Goal: Entertainment & Leisure: Consume media (video, audio)

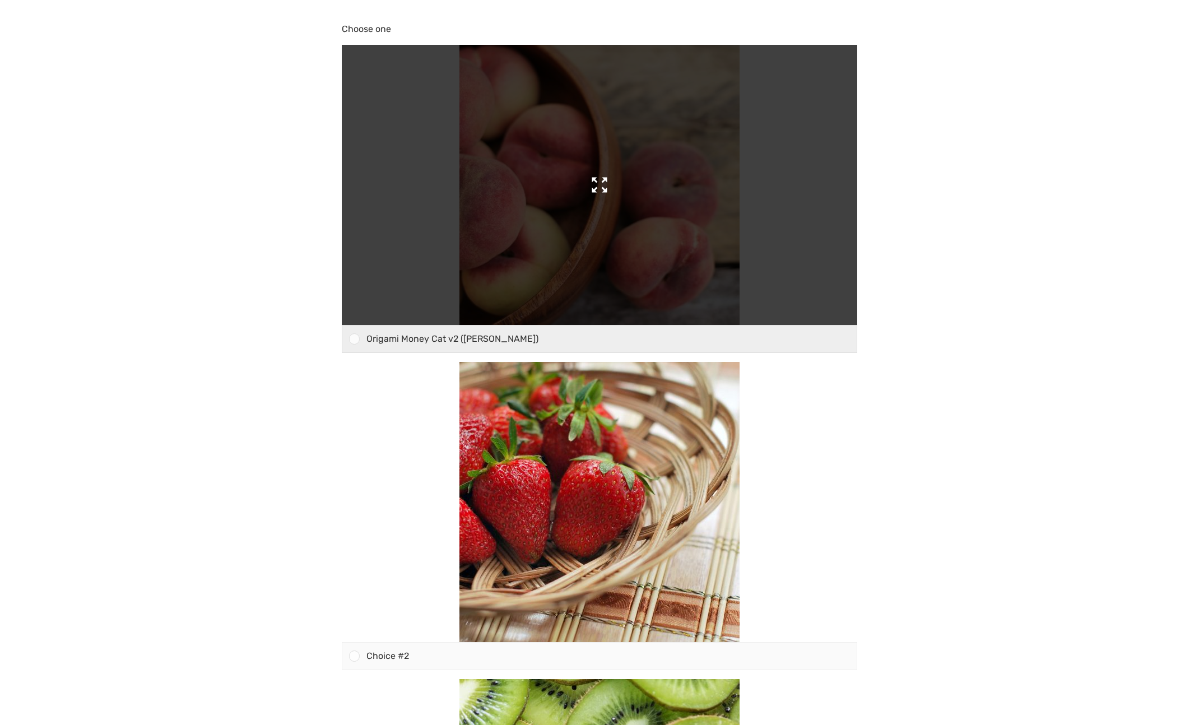
click at [634, 180] on img at bounding box center [599, 185] width 280 height 280
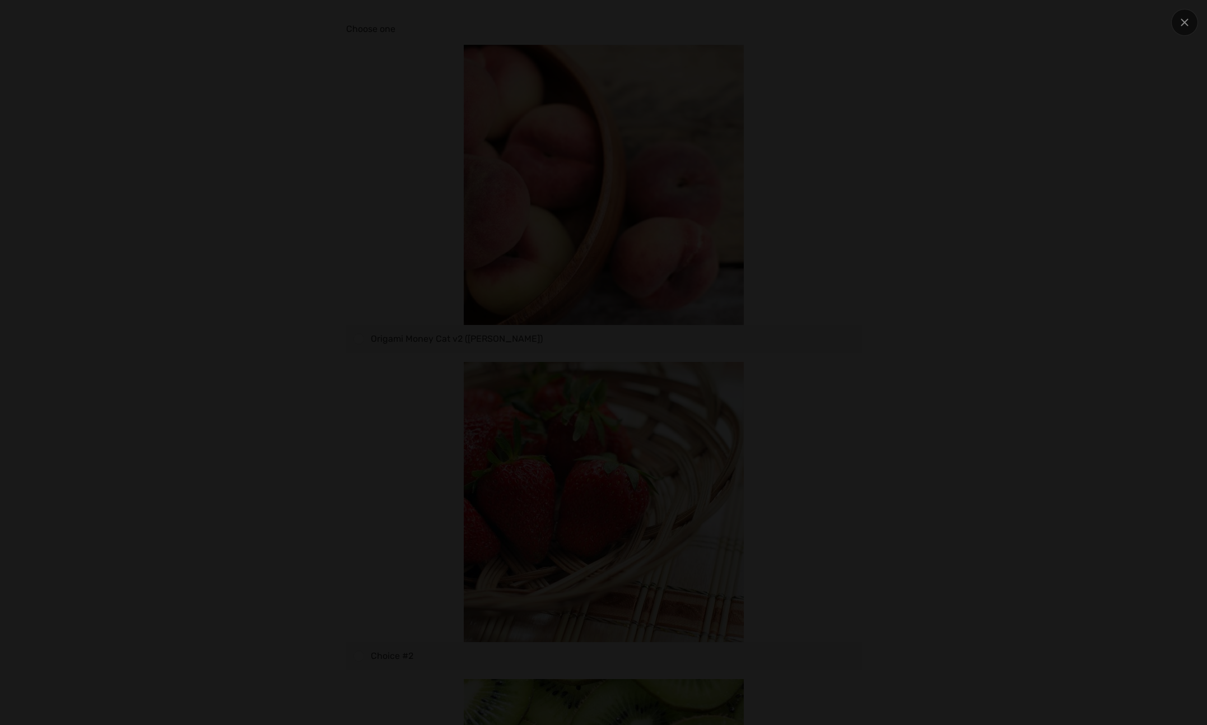
click at [890, 41] on div at bounding box center [603, 362] width 1207 height 725
click at [1188, 19] on icon at bounding box center [1185, 22] width 8 height 8
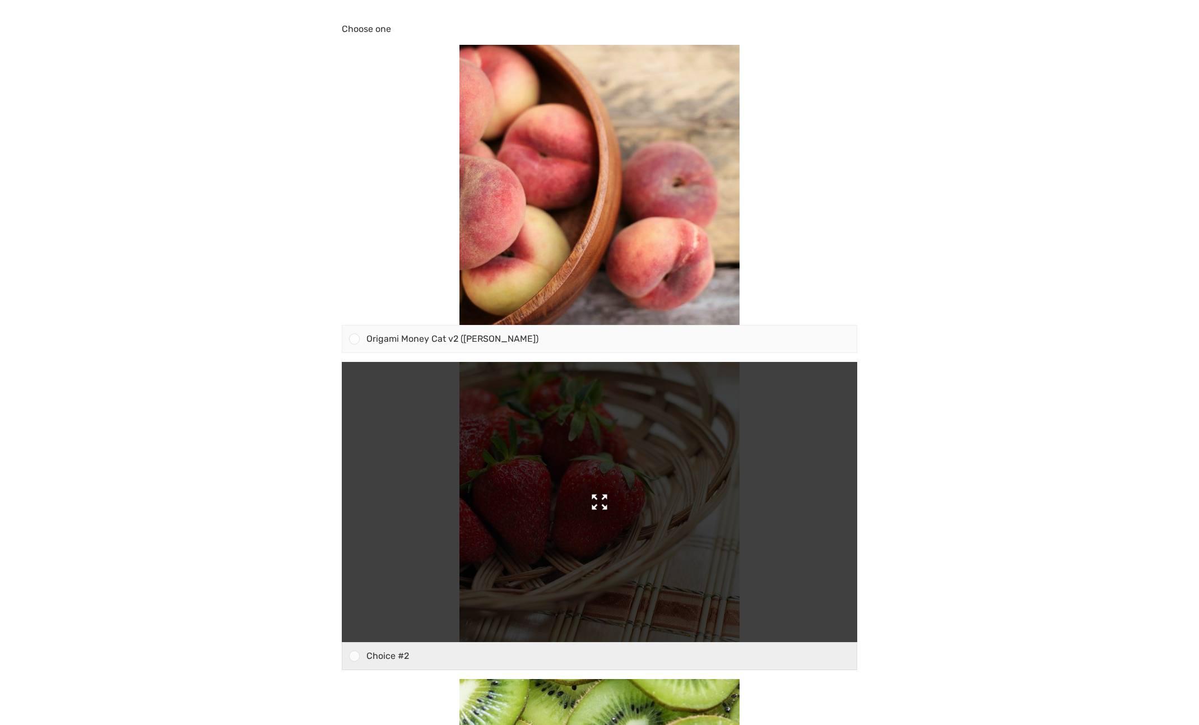
click at [626, 459] on img at bounding box center [599, 502] width 280 height 280
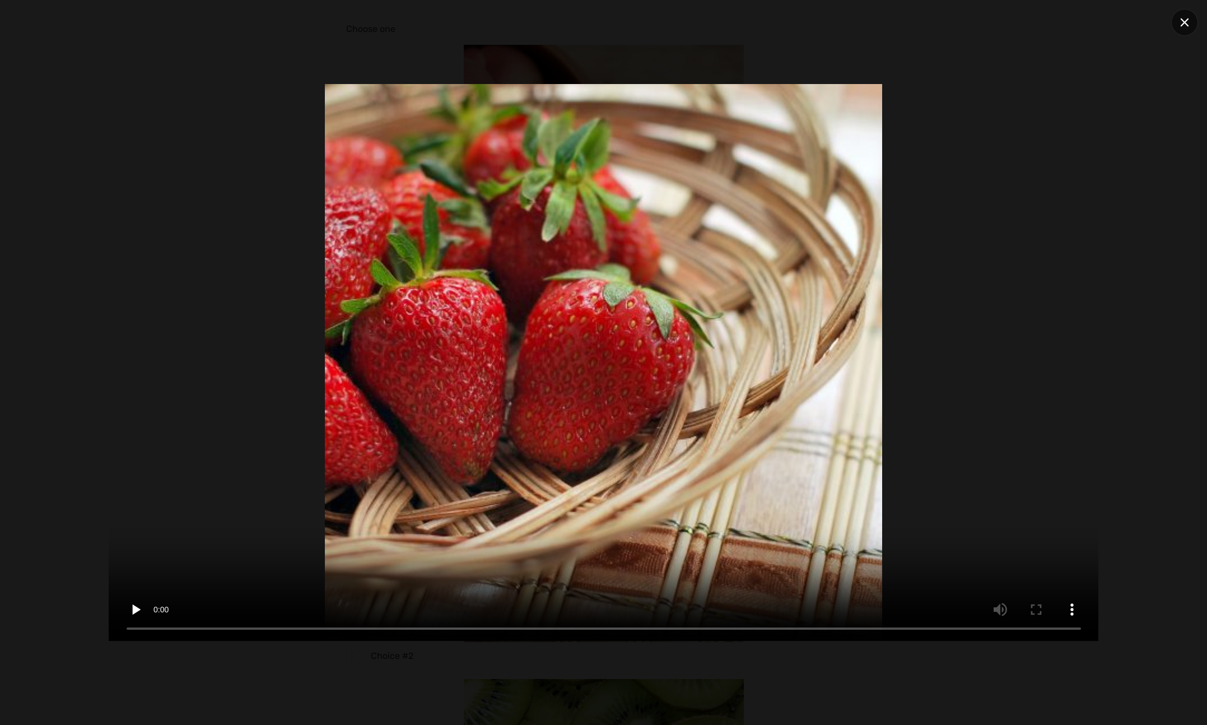
click at [1185, 20] on icon at bounding box center [1184, 22] width 8 height 8
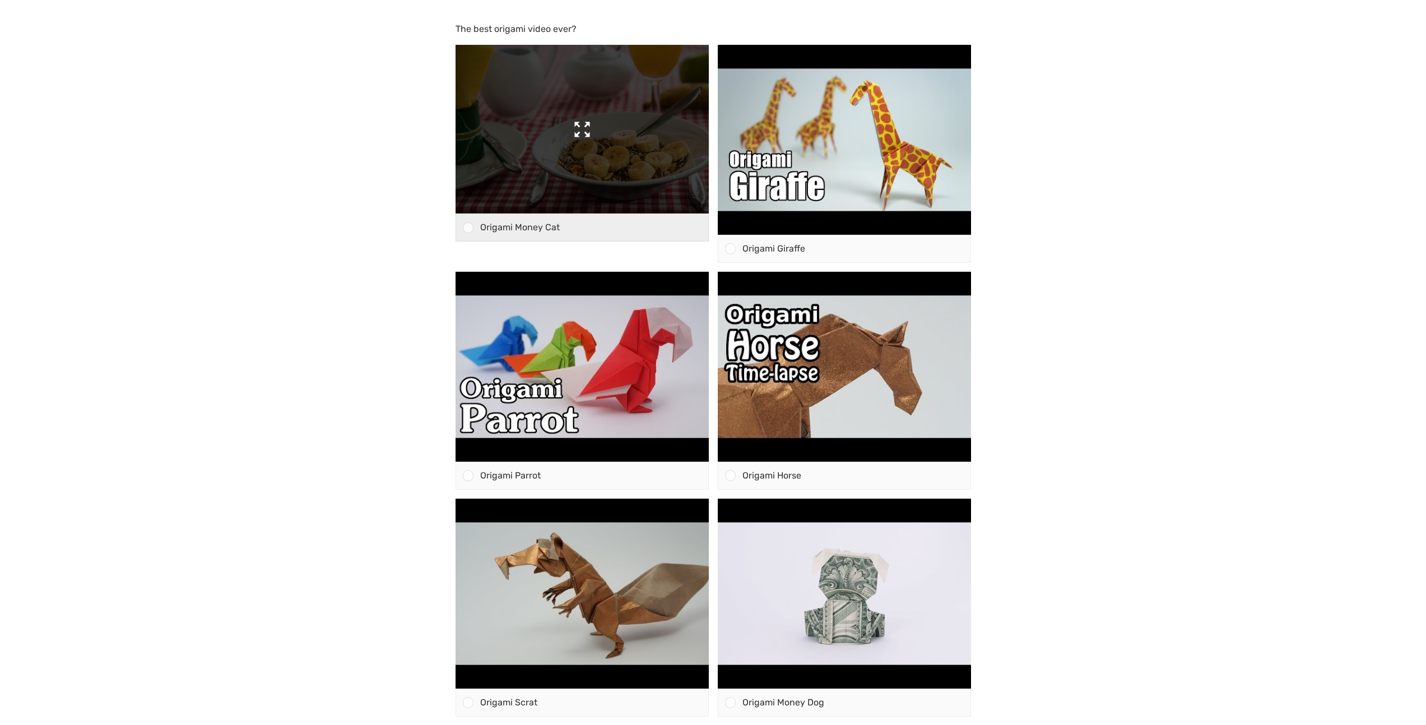
click at [611, 151] on img at bounding box center [581, 129] width 253 height 169
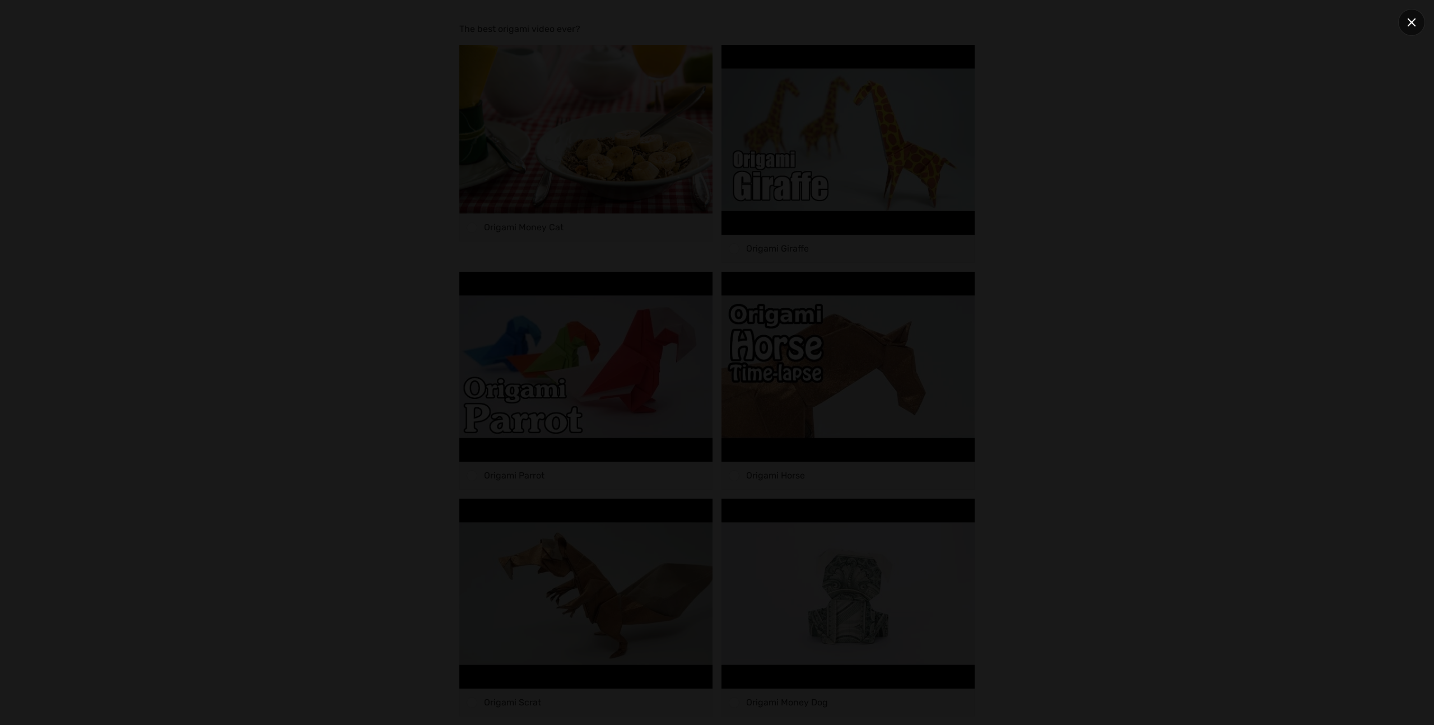
click at [1407, 25] on icon at bounding box center [1411, 22] width 8 height 8
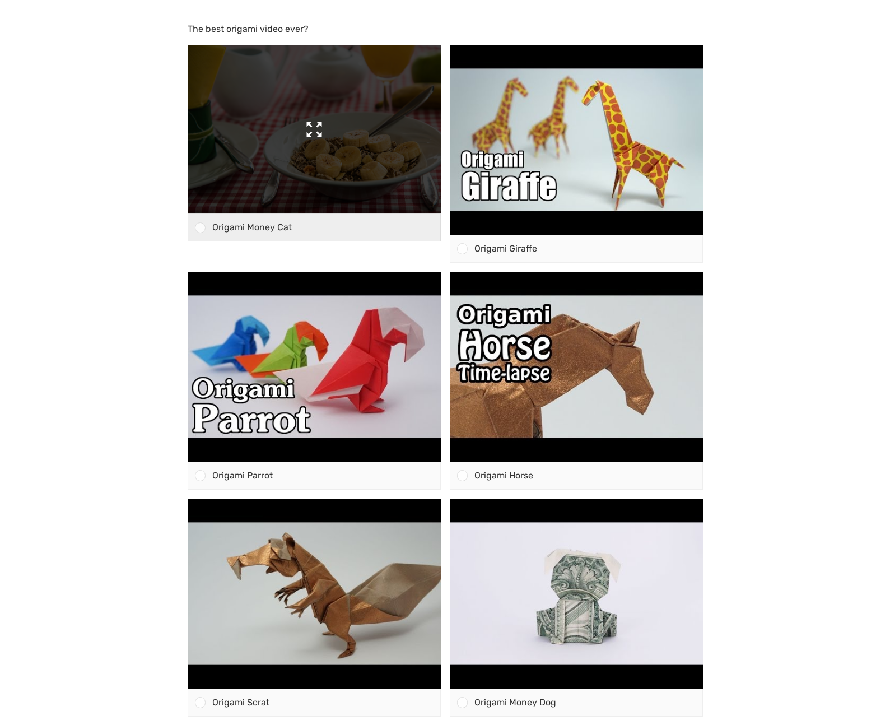
click at [303, 133] on img at bounding box center [314, 129] width 253 height 169
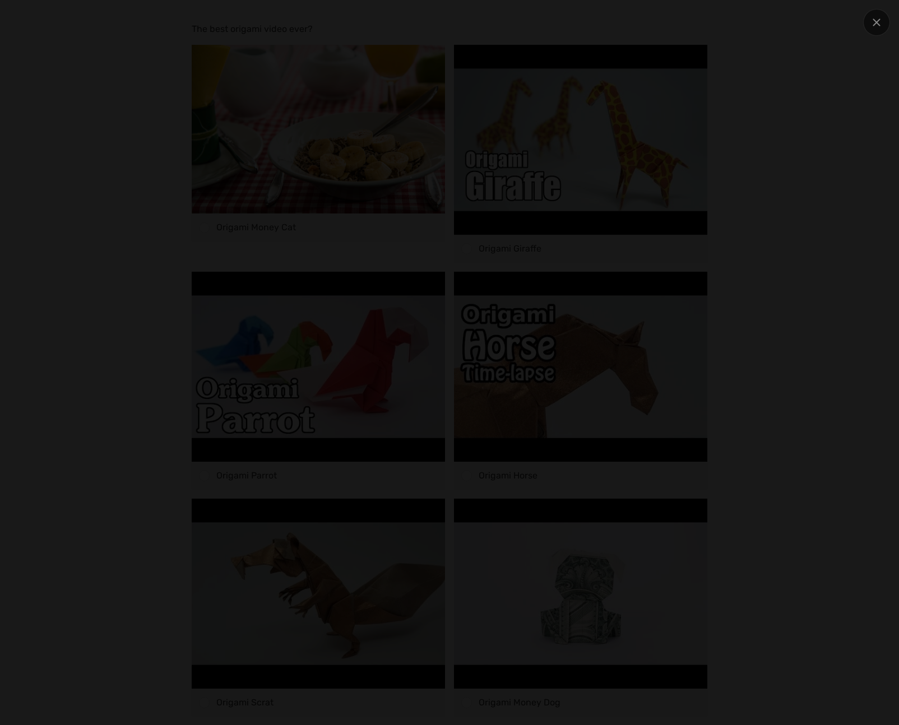
click at [567, 279] on div at bounding box center [449, 362] width 764 height 616
click at [684, 230] on div at bounding box center [449, 362] width 764 height 616
drag, startPoint x: 799, startPoint y: 136, endPoint x: 835, endPoint y: 100, distance: 51.1
click at [799, 136] on div at bounding box center [449, 362] width 764 height 616
click at [860, 65] on div at bounding box center [449, 362] width 899 height 725
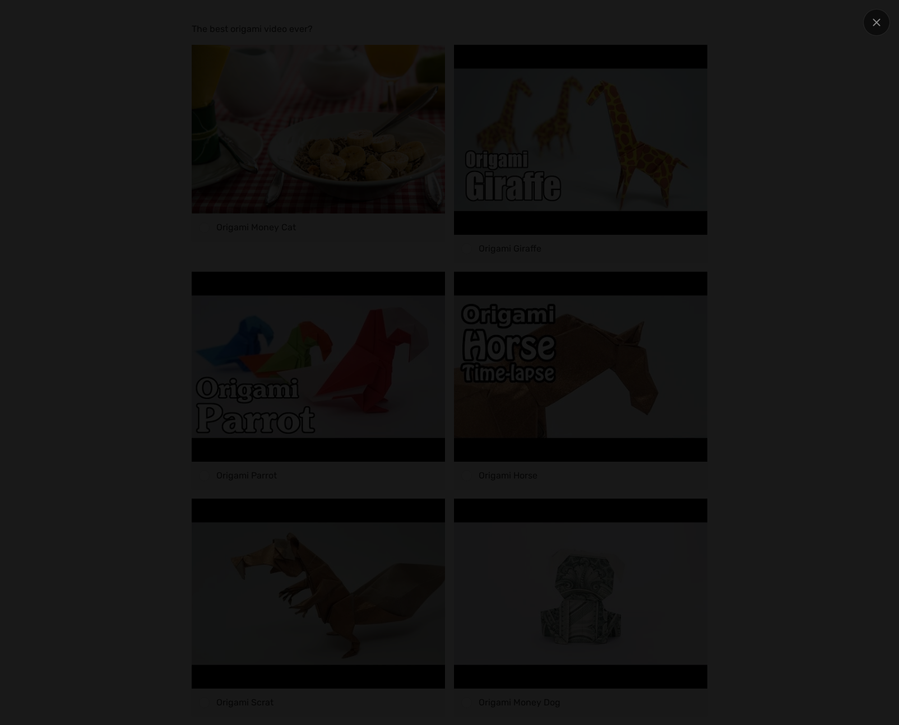
click at [860, 65] on div at bounding box center [449, 362] width 899 height 725
click at [849, 66] on div at bounding box center [449, 362] width 899 height 725
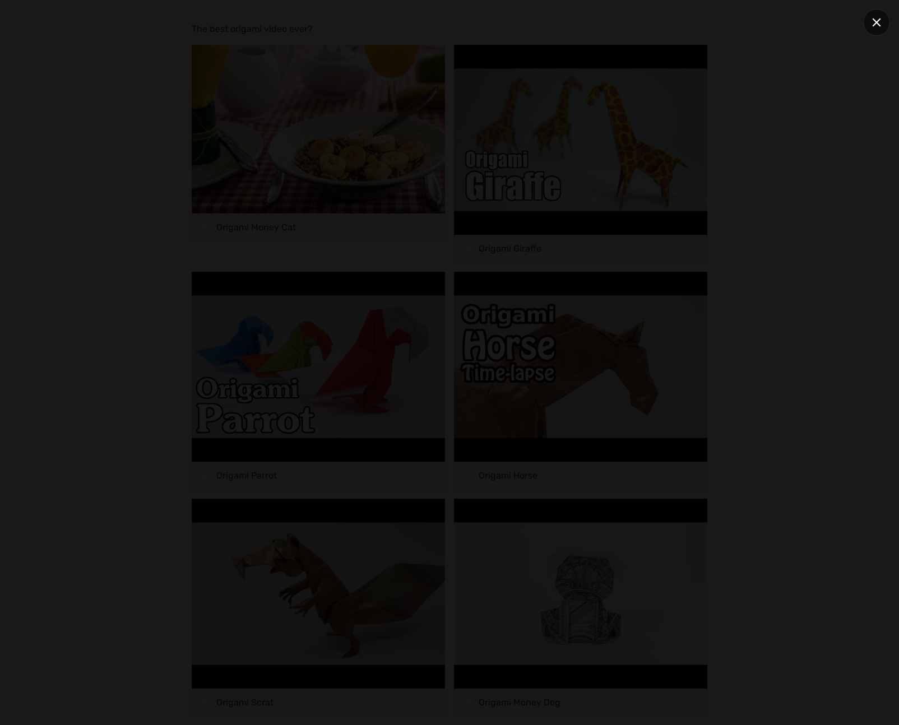
click at [877, 19] on icon at bounding box center [876, 22] width 8 height 8
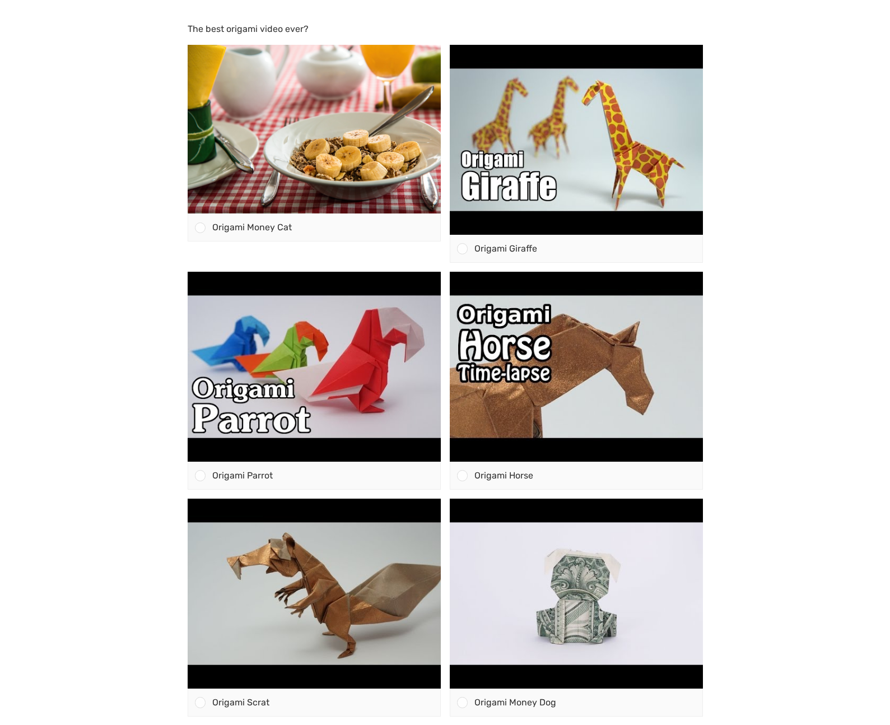
click at [847, 76] on body "The best origami video ever? Origami Money Cat" at bounding box center [445, 362] width 890 height 725
click at [768, 250] on body "The best origami video ever? Origami Money Cat" at bounding box center [445, 362] width 890 height 725
click at [776, 324] on body "The best origami video ever? Origami Money Cat" at bounding box center [445, 362] width 890 height 725
